Goal: Information Seeking & Learning: Understand process/instructions

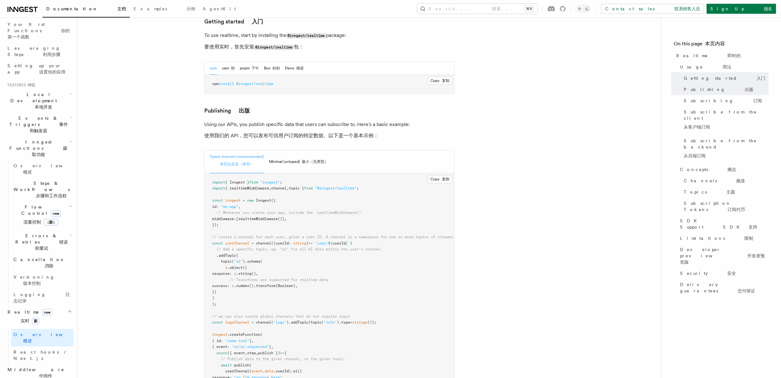
scroll to position [476, 0]
drag, startPoint x: 236, startPoint y: 203, endPoint x: 209, endPoint y: 175, distance: 38.2
click at [209, 175] on pre "import { Inngest } from "inngest" ; import { realtimeMiddleware , channel , top…" at bounding box center [328, 300] width 249 height 256
click at [379, 187] on pre "import { Inngest } from "inngest" ; import { realtimeMiddleware , channel , top…" at bounding box center [328, 300] width 249 height 256
drag, startPoint x: 243, startPoint y: 202, endPoint x: 198, endPoint y: 176, distance: 51.3
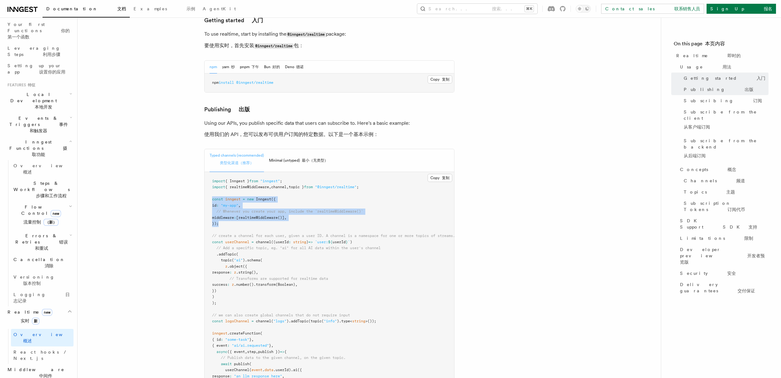
copy code "const inngest = new Inngest ({ id : "my-app" , // Whenever you create your app,…"
click at [326, 195] on pre "import { Inngest } from "inngest" ; import { realtimeMiddleware , channel , top…" at bounding box center [328, 300] width 249 height 256
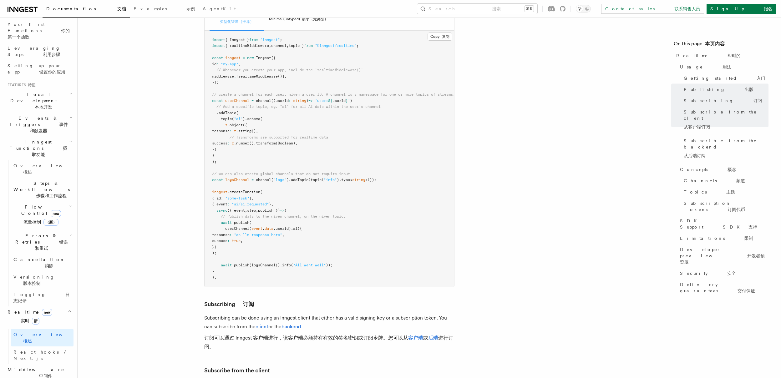
scroll to position [619, 0]
click at [337, 220] on pre "import { Inngest } from "inngest" ; import { realtimeMiddleware , channel , top…" at bounding box center [328, 156] width 249 height 256
click at [331, 333] on font "订阅可以通过 Inngest 客户端进行，该客户端必须持有有效的签名密钥或订阅令牌。您可以从 客户端 或 后端 进行订阅。" at bounding box center [328, 340] width 249 height 15
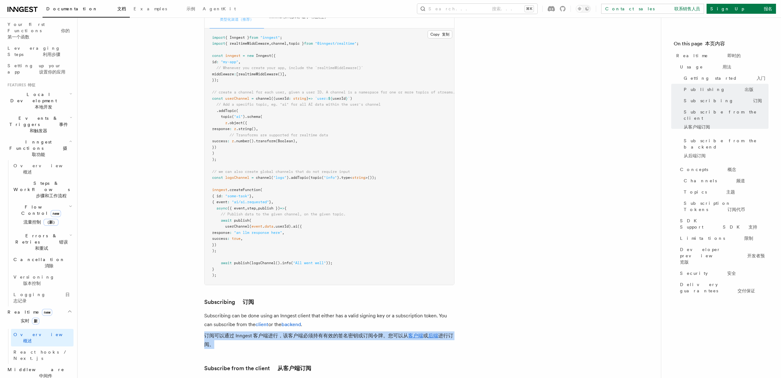
click at [331, 333] on font "订阅可以通过 Inngest 客户端进行，该客户端必须持有有效的签名密钥或订阅令牌。您可以从 客户端 或 后端 进行订阅。" at bounding box center [328, 340] width 249 height 15
click at [333, 333] on font "订阅可以通过 Inngest 客户端进行，该客户端必须持有有效的签名密钥或订阅令牌。您可以从 客户端 或 后端 进行订阅。" at bounding box center [328, 340] width 249 height 15
click at [336, 333] on font "订阅可以通过 Inngest 客户端进行，该客户端必须持有有效的签名密钥或订阅令牌。您可以从 客户端 或 后端 进行订阅。" at bounding box center [328, 340] width 249 height 15
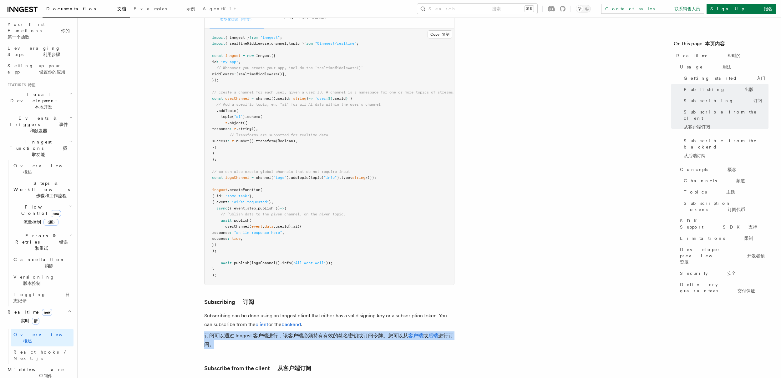
click at [336, 333] on font "订阅可以通过 Inngest 客户端进行，该客户端必须持有有效的签名密钥或订阅令牌。您可以从 客户端 或 后端 进行订阅。" at bounding box center [328, 340] width 249 height 15
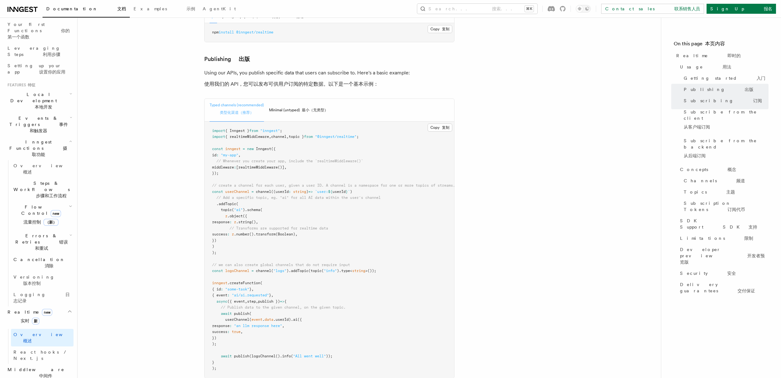
scroll to position [524, 0]
click at [296, 101] on button "Minimal (untyped) 最小（无类型）" at bounding box center [298, 112] width 59 height 23
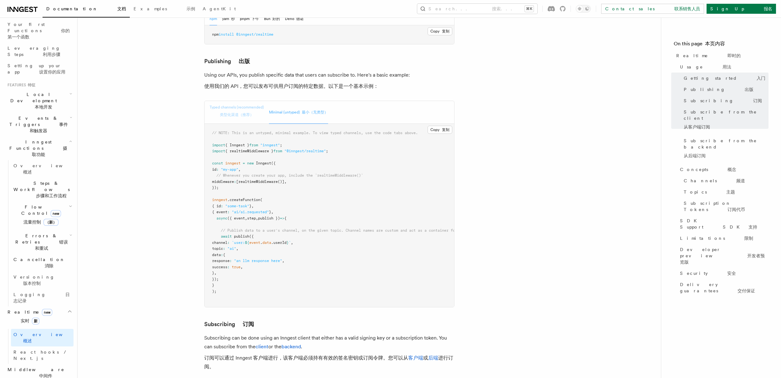
click at [232, 113] on font "类型化渠道（推荐）" at bounding box center [237, 115] width 34 height 4
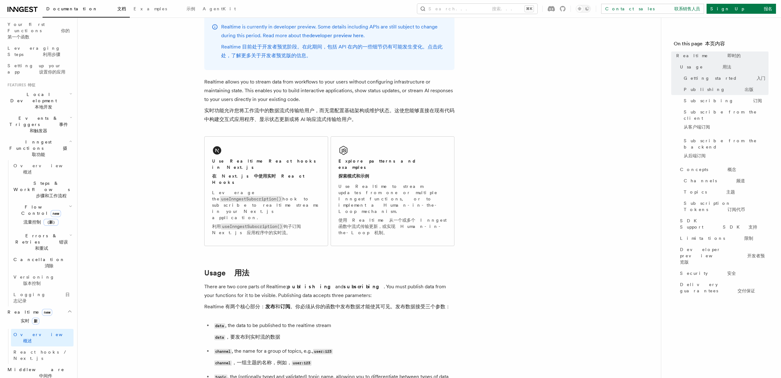
scroll to position [0, 0]
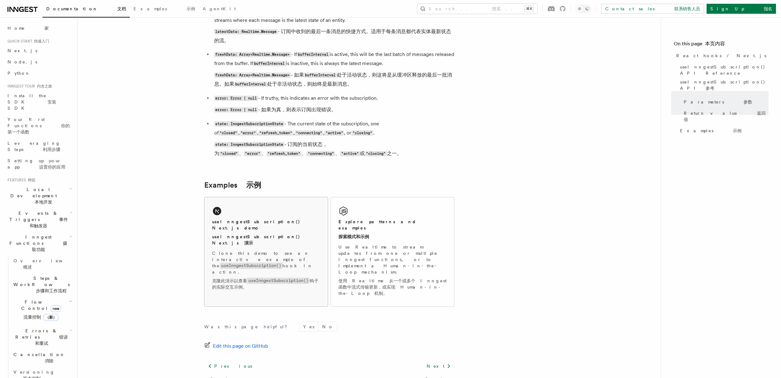
scroll to position [743, 0]
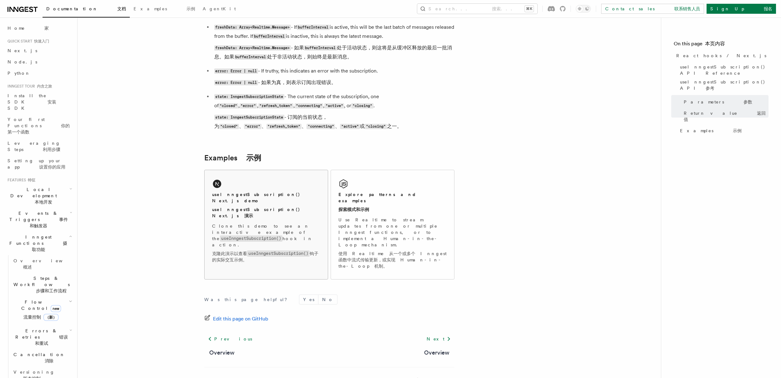
click at [284, 229] on p "Clone this demo to see an interactive example of the useInngestSubscription() h…" at bounding box center [266, 244] width 108 height 43
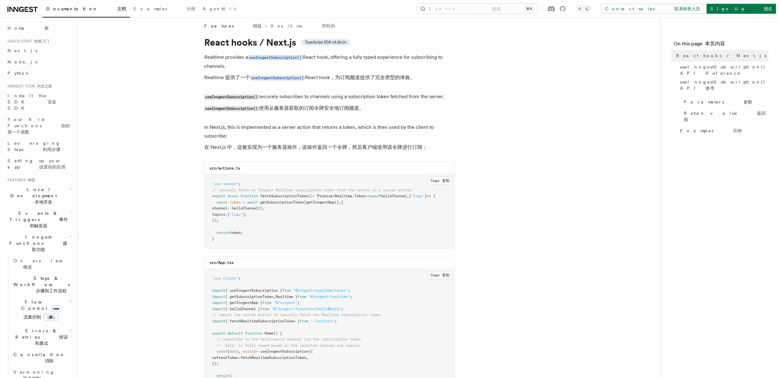
scroll to position [4, 0]
click at [271, 203] on span "getSubscriptionToken" at bounding box center [282, 203] width 44 height 4
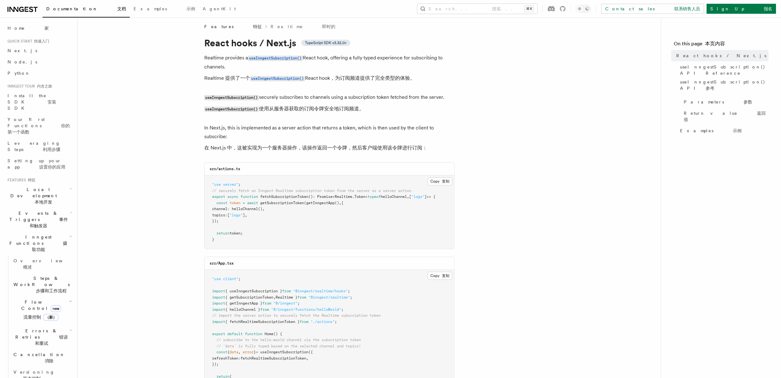
click at [342, 218] on pre ""use server" ; // securely fetch an Inngest Realtime subscription token from th…" at bounding box center [328, 211] width 249 height 73
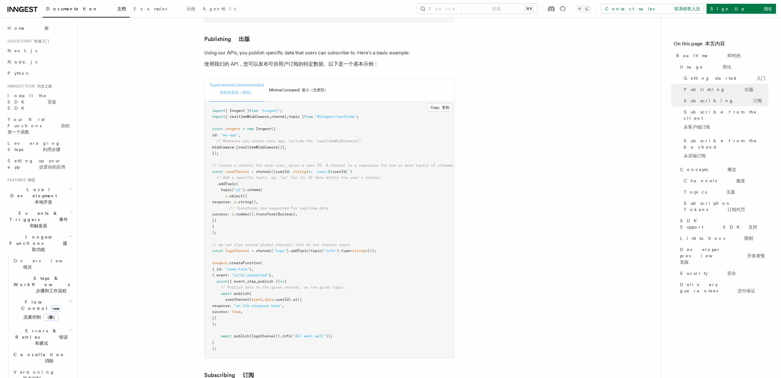
scroll to position [546, 0]
click at [130, 13] on link "Examples 示例" at bounding box center [164, 9] width 69 height 15
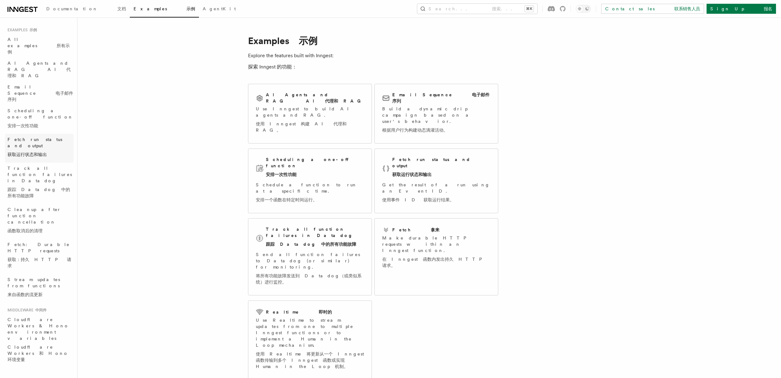
click at [59, 136] on span "Fetch run status and output 获取运行状态和输出" at bounding box center [41, 148] width 66 height 24
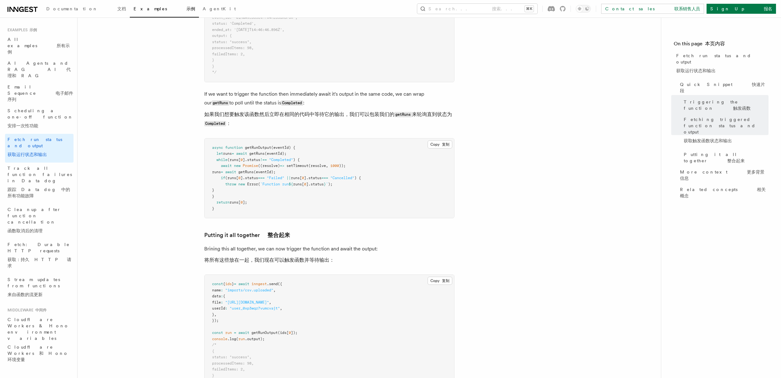
scroll to position [781, 0]
